Goal: Navigation & Orientation: Find specific page/section

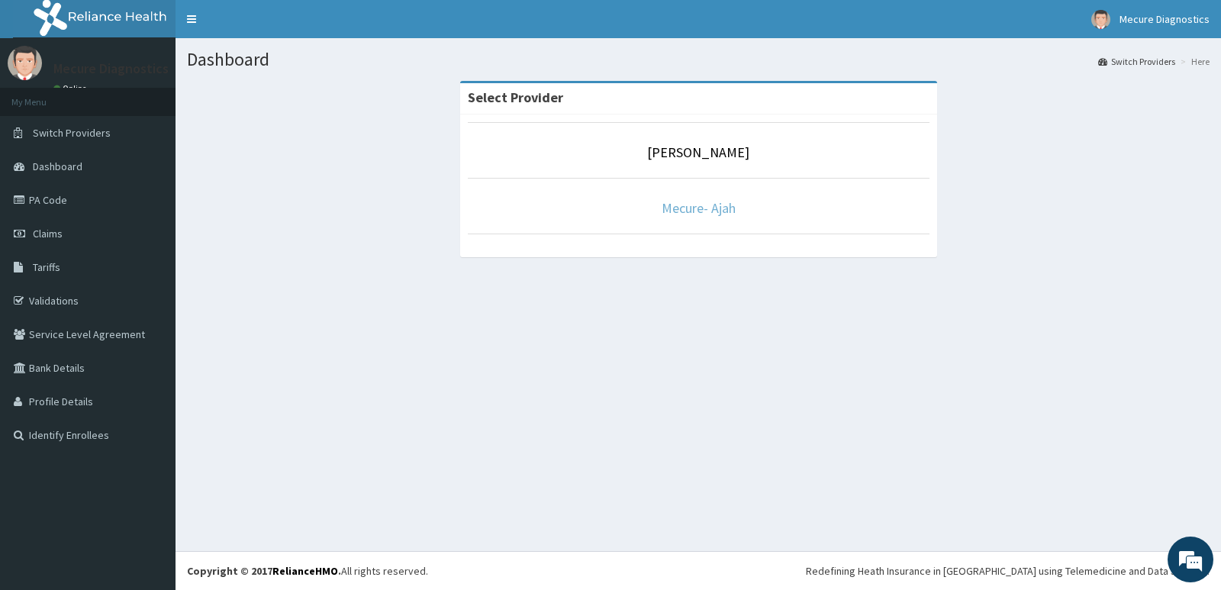
click at [680, 210] on link "Mecure- Ajah" at bounding box center [698, 208] width 74 height 18
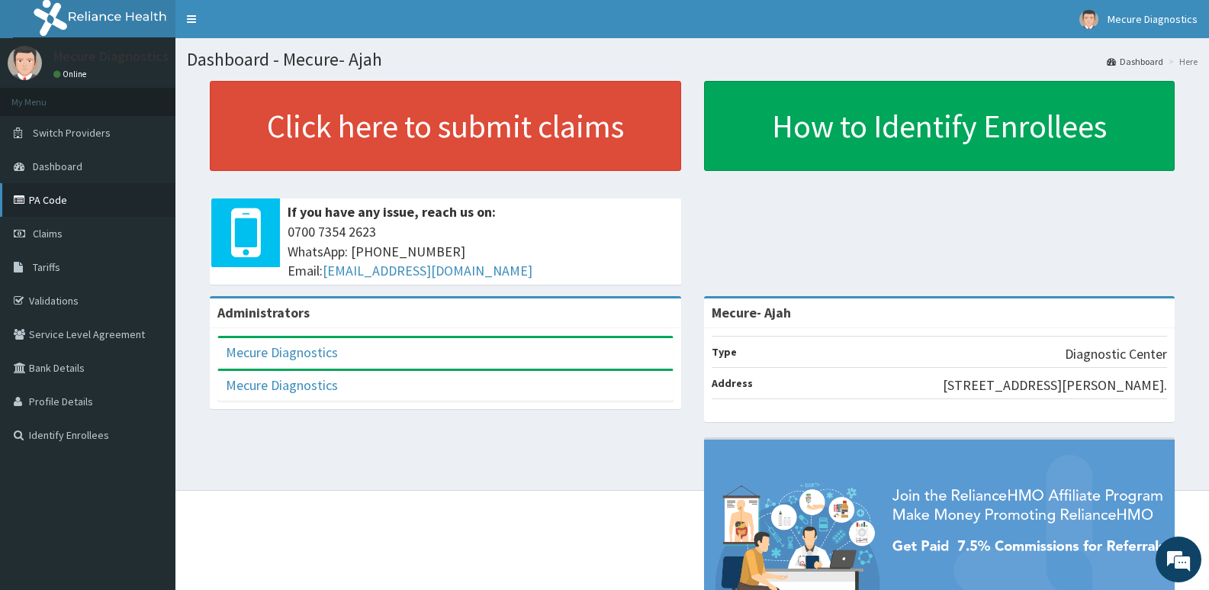
click at [60, 197] on link "PA Code" at bounding box center [87, 200] width 175 height 34
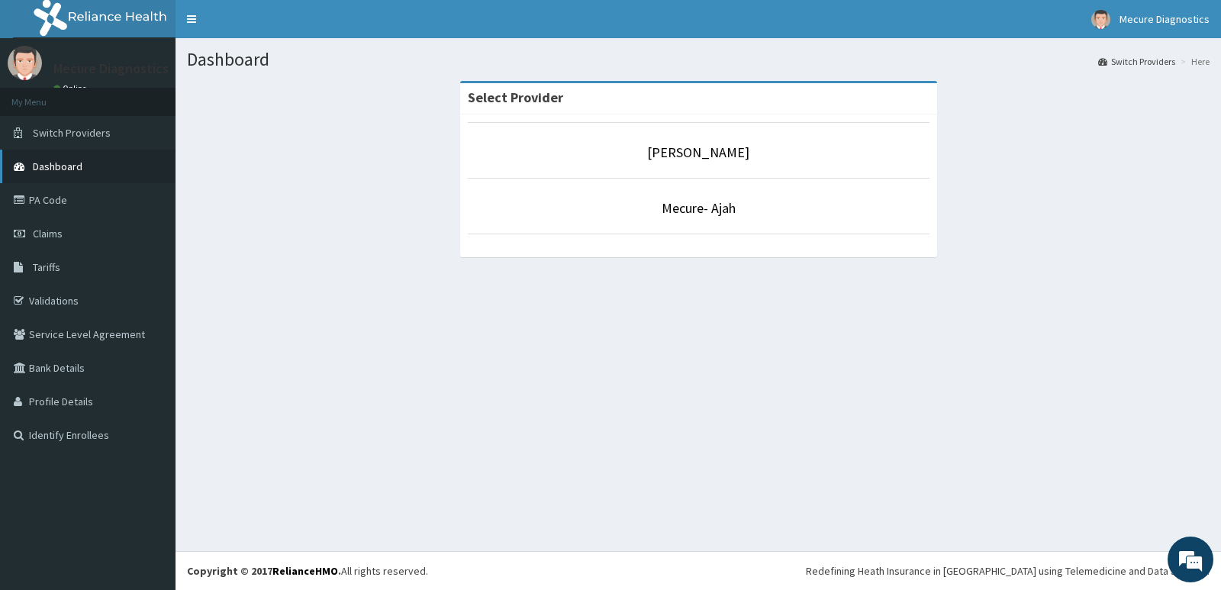
click at [57, 164] on span "Dashboard" at bounding box center [58, 166] width 50 height 14
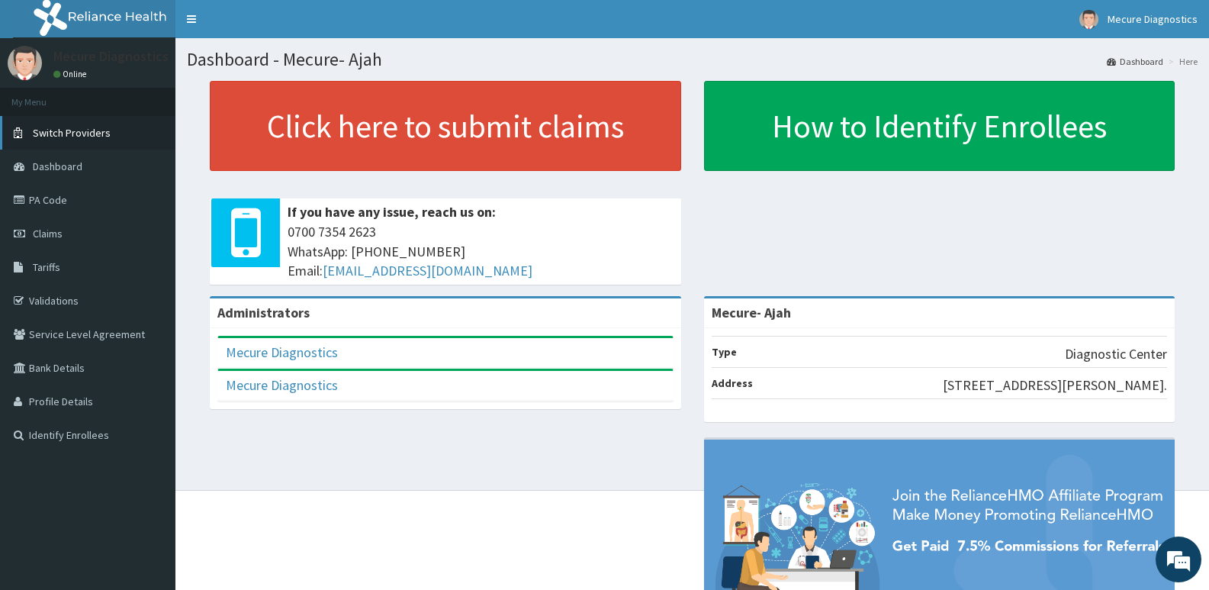
click at [88, 138] on span "Switch Providers" at bounding box center [72, 133] width 78 height 14
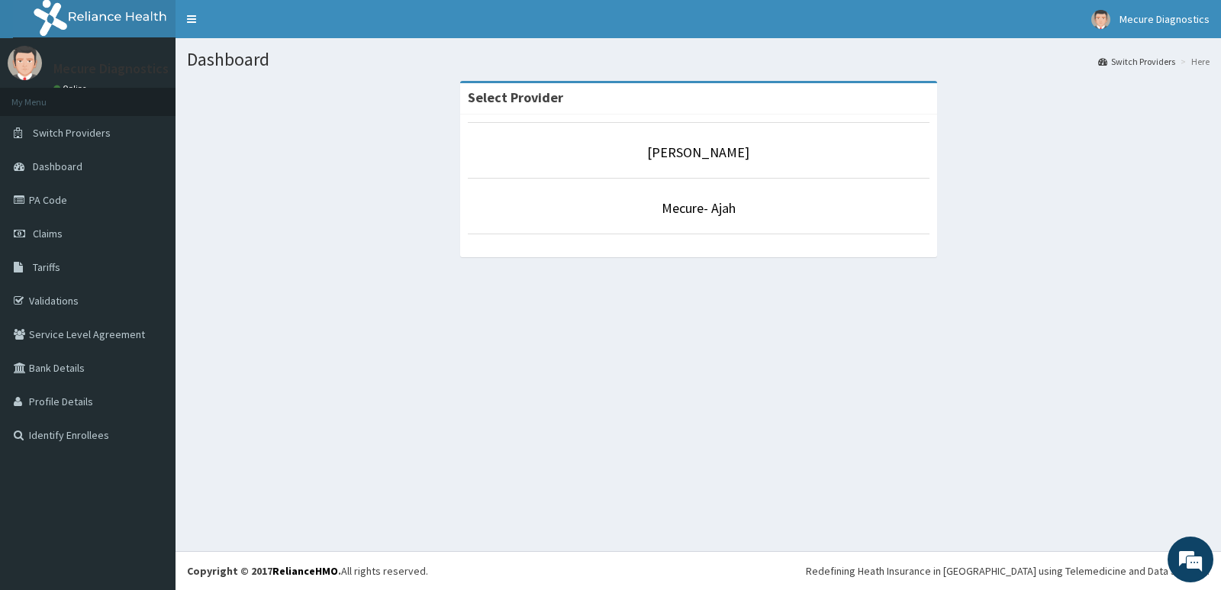
click at [680, 217] on p "Mecure- Ajah" at bounding box center [699, 208] width 462 height 20
click at [681, 203] on link "Mecure- Ajah" at bounding box center [698, 208] width 74 height 18
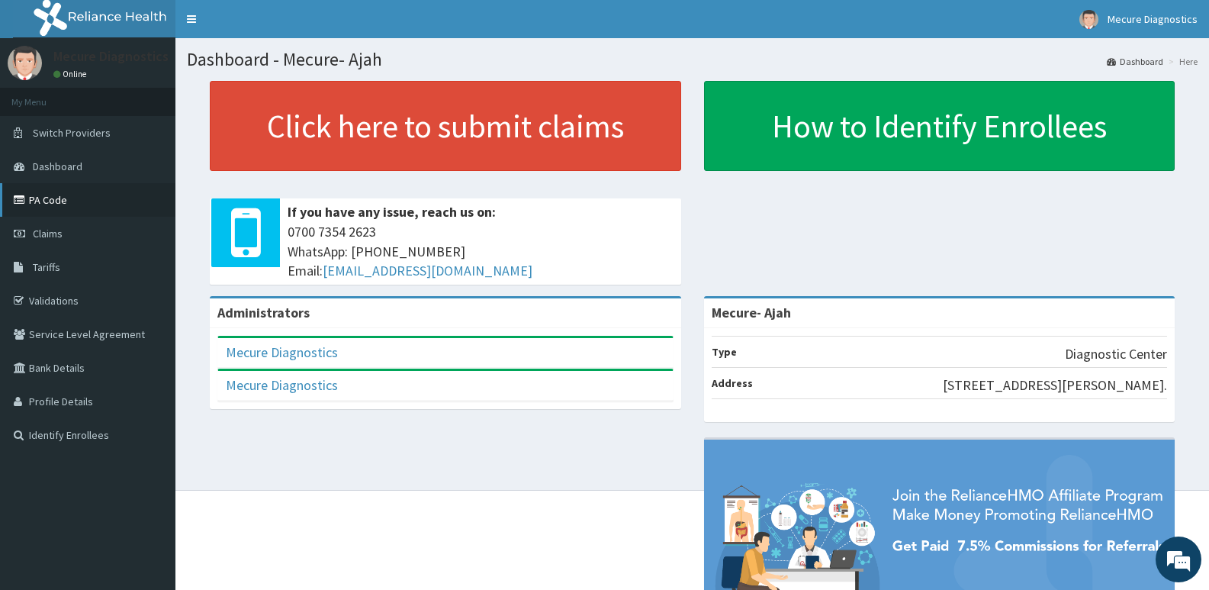
click at [60, 200] on link "PA Code" at bounding box center [87, 200] width 175 height 34
